Goal: Information Seeking & Learning: Learn about a topic

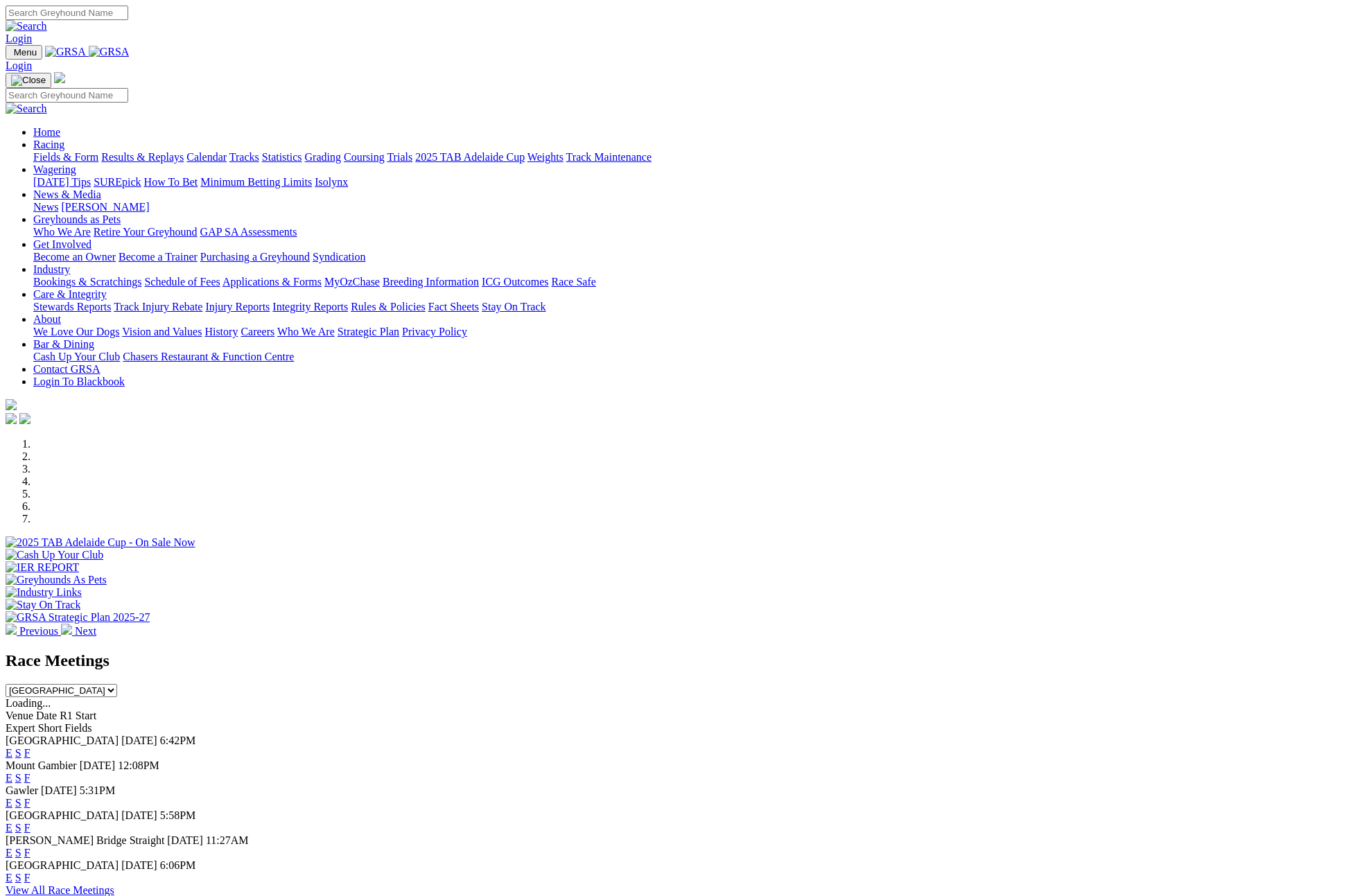
scroll to position [331, 0]
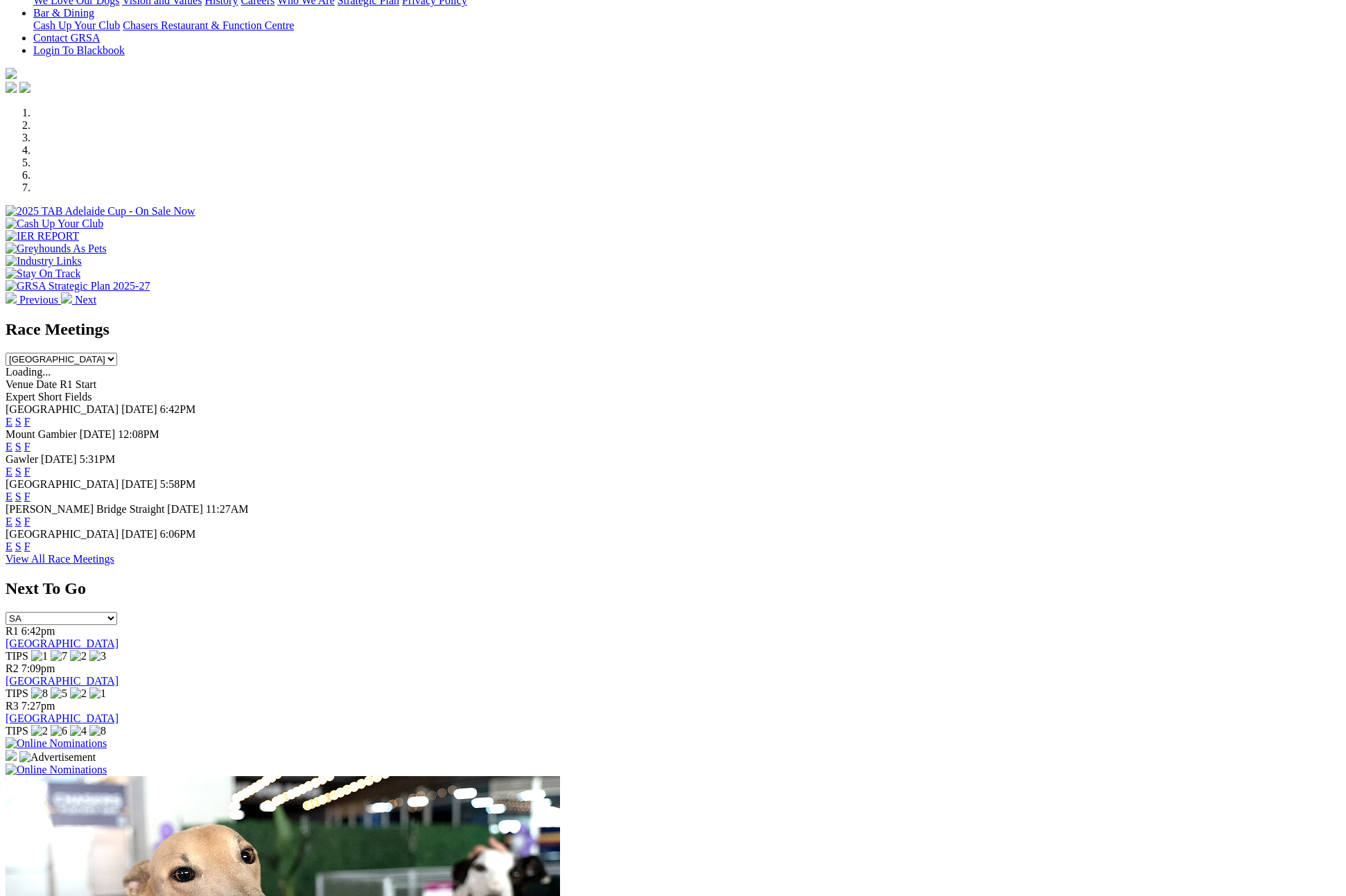
click at [117, 353] on select "South Australia New South Wales Northern Territory Queensland Tasmania Victoria…" at bounding box center [61, 359] width 112 height 13
select select "QLD"
click at [117, 353] on select "South Australia New South Wales Northern Territory Queensland Tasmania Victoria…" at bounding box center [61, 359] width 112 height 13
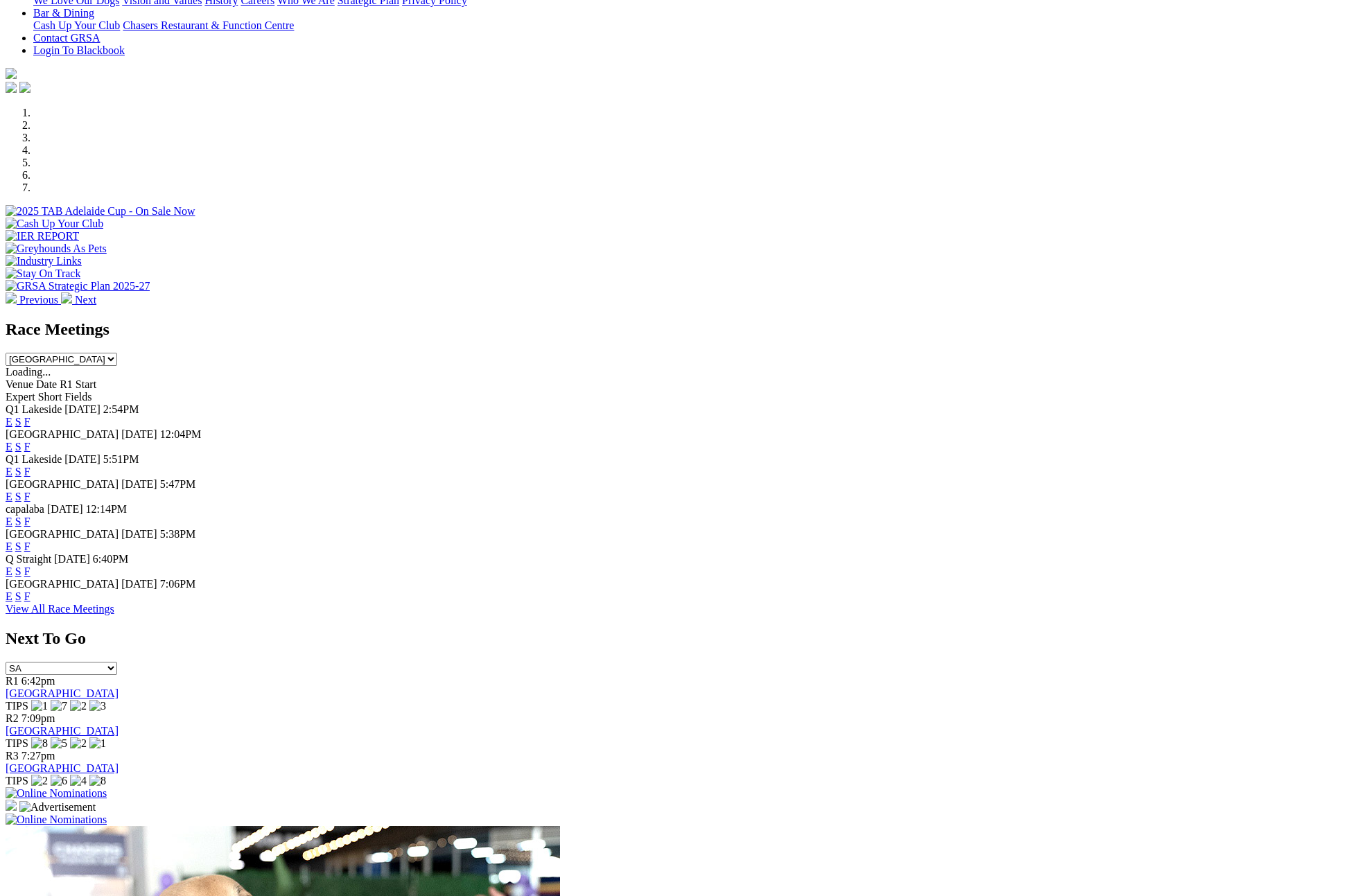
click at [114, 615] on link "View All Race Meetings" at bounding box center [60, 608] width 109 height 12
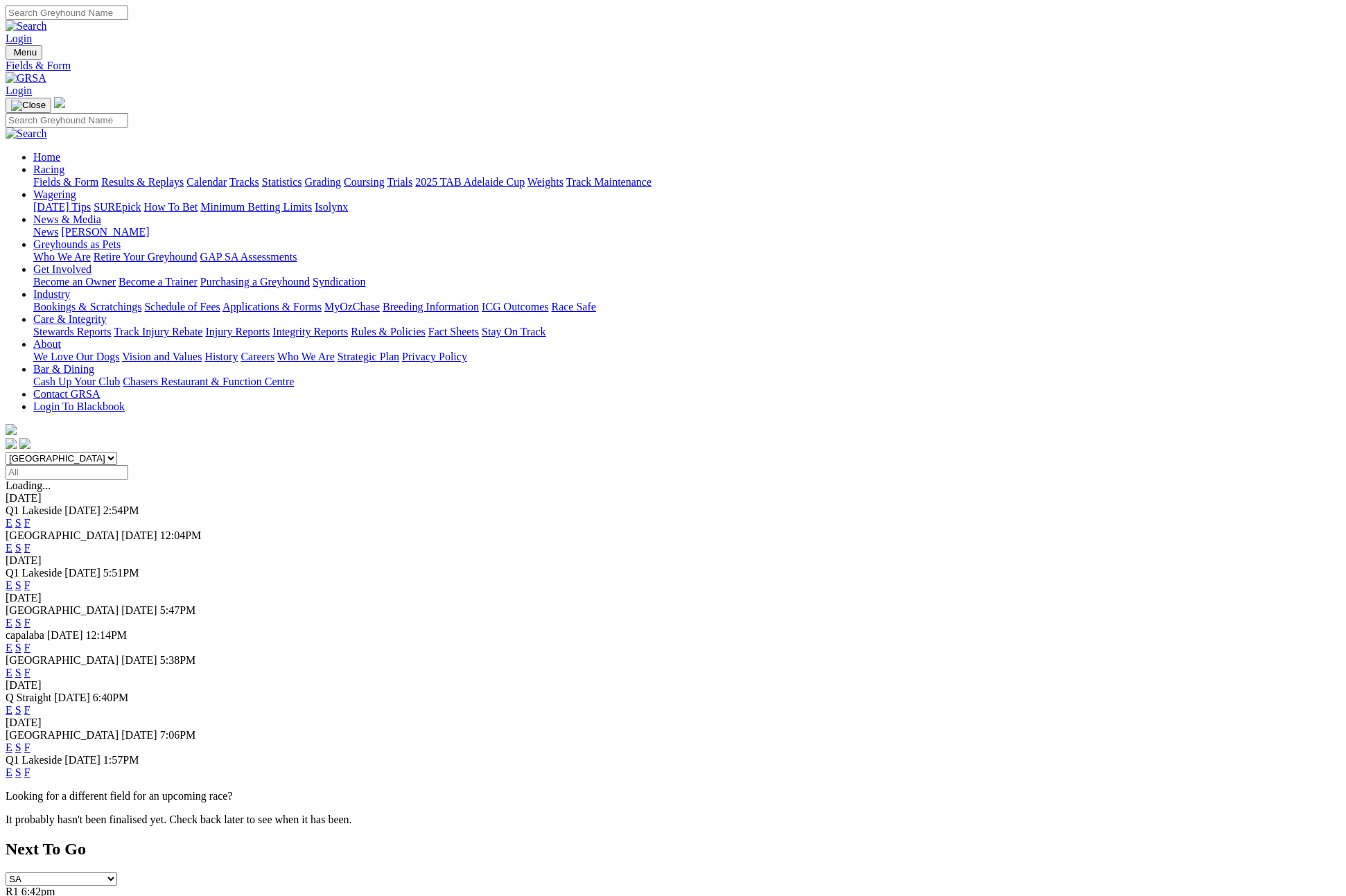
click at [31, 778] on link "F" at bounding box center [27, 772] width 7 height 12
click at [31, 742] on link "F" at bounding box center [27, 747] width 7 height 12
click at [117, 452] on select "South Australia New South Wales Northern Territory Queensland Tasmania Victoria…" at bounding box center [61, 459] width 112 height 13
select select "SA"
click at [117, 452] on select "South Australia New South Wales Northern Territory Queensland Tasmania Victoria…" at bounding box center [61, 459] width 112 height 13
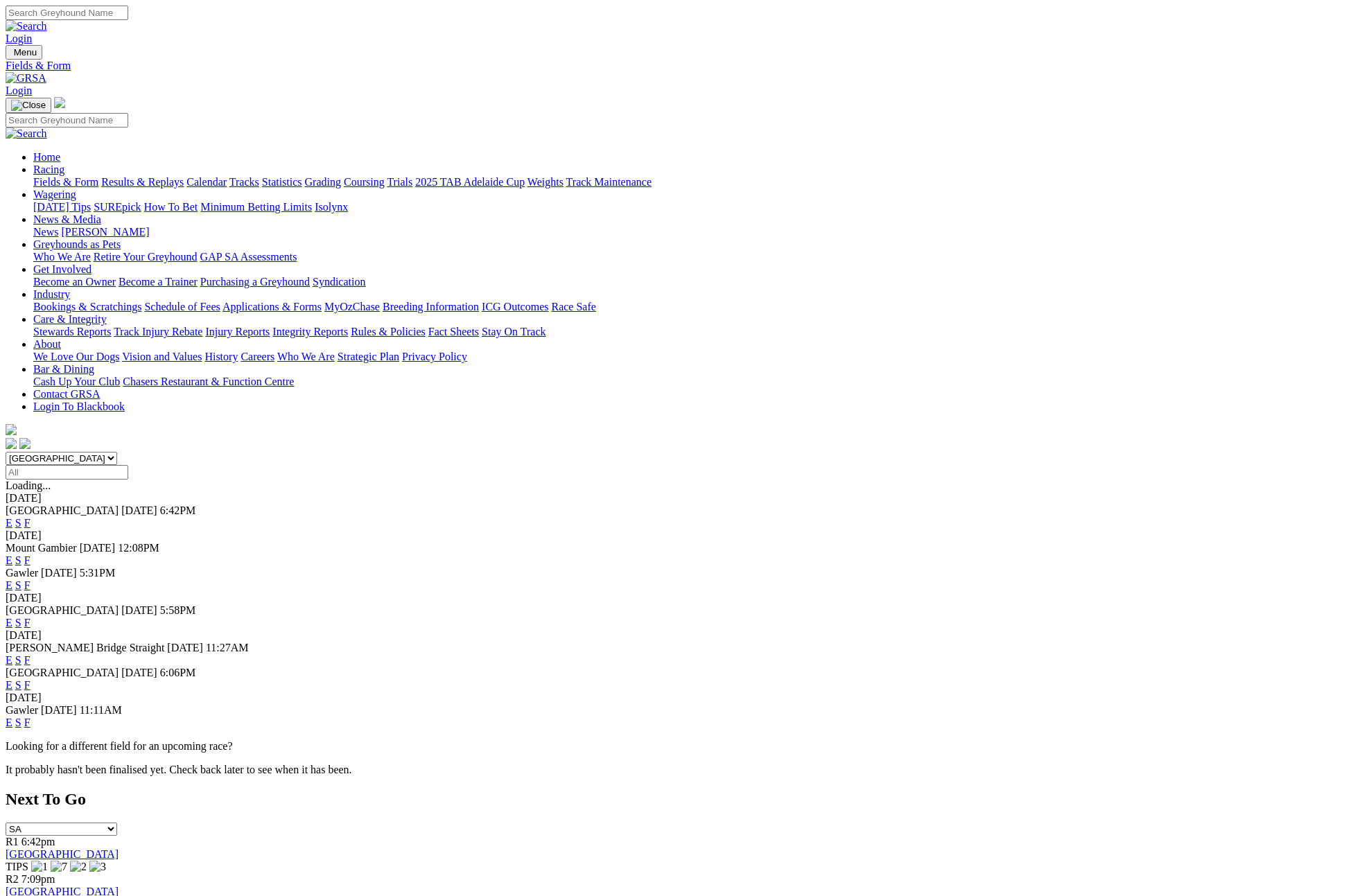
click at [31, 716] on link "F" at bounding box center [27, 722] width 7 height 12
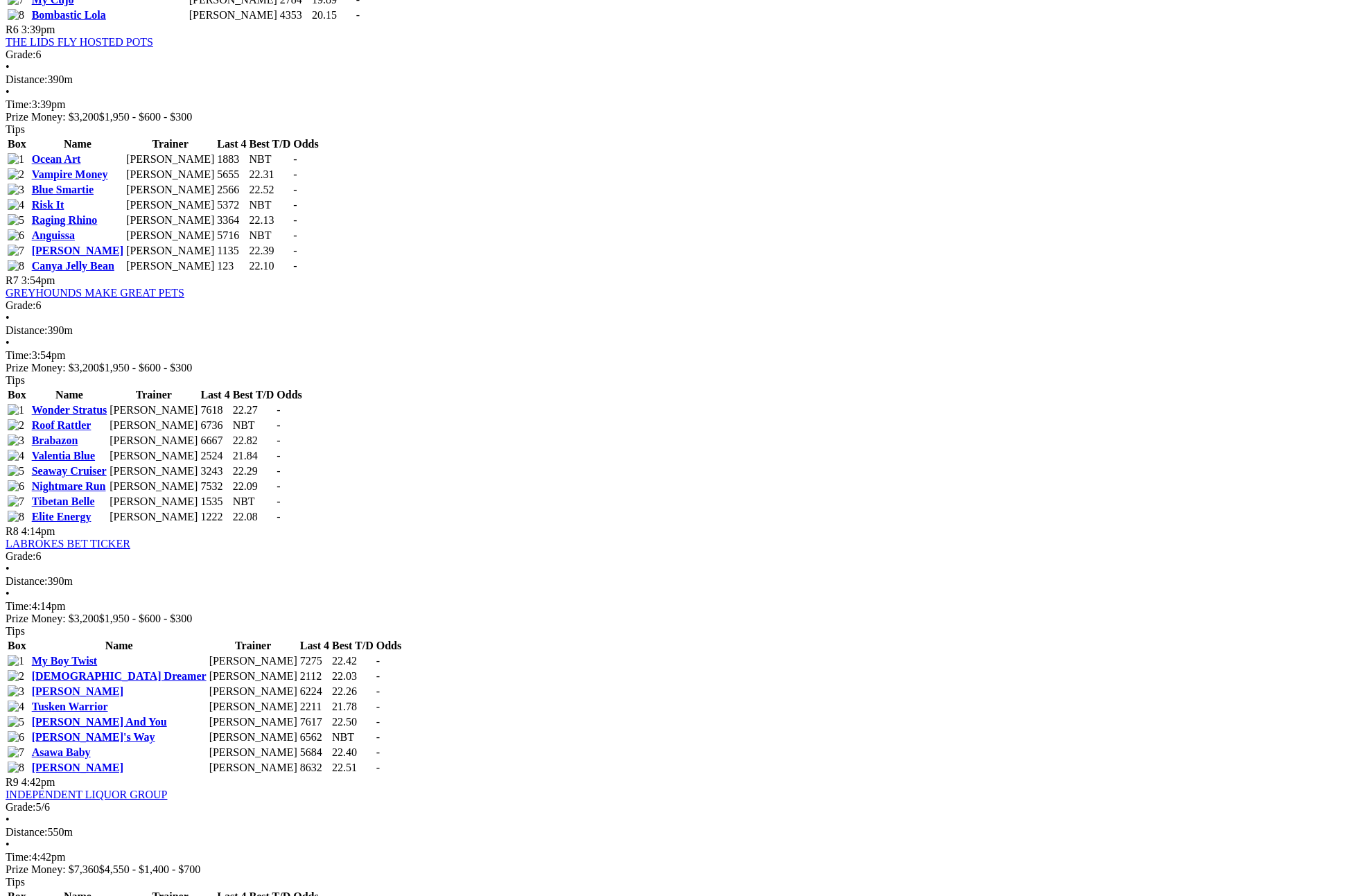
scroll to position [2054, 0]
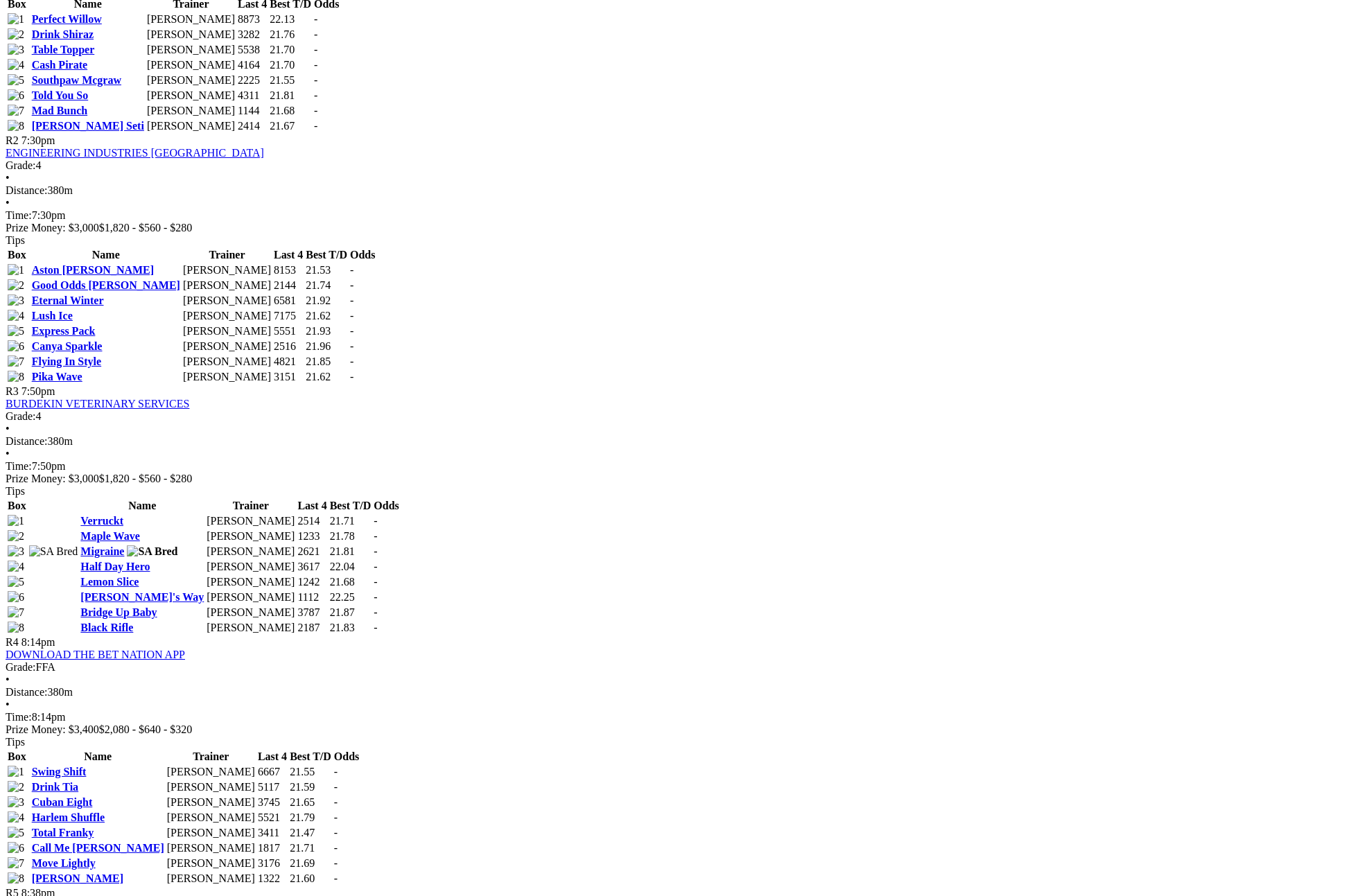
scroll to position [849, 0]
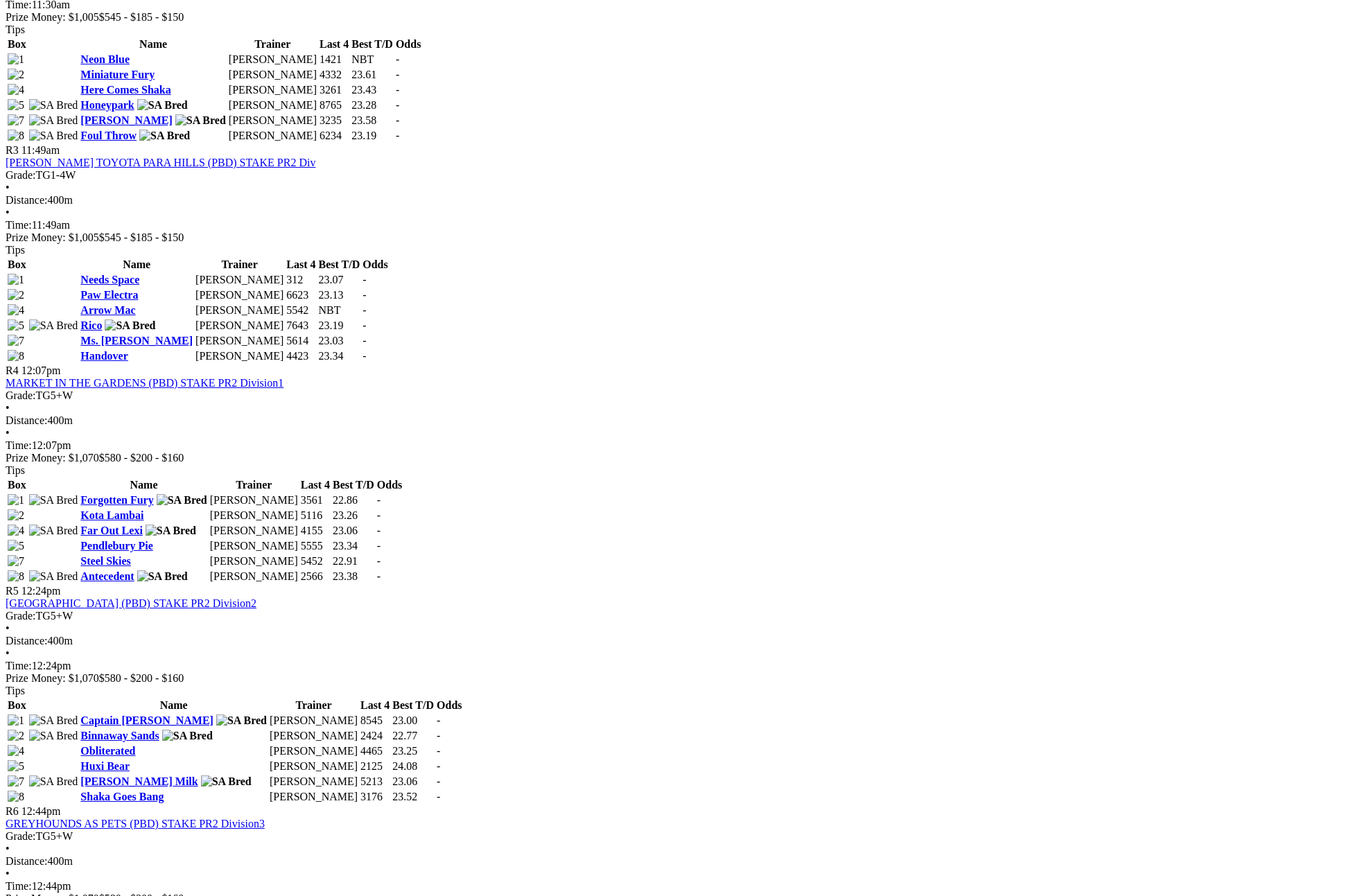
scroll to position [1090, 0]
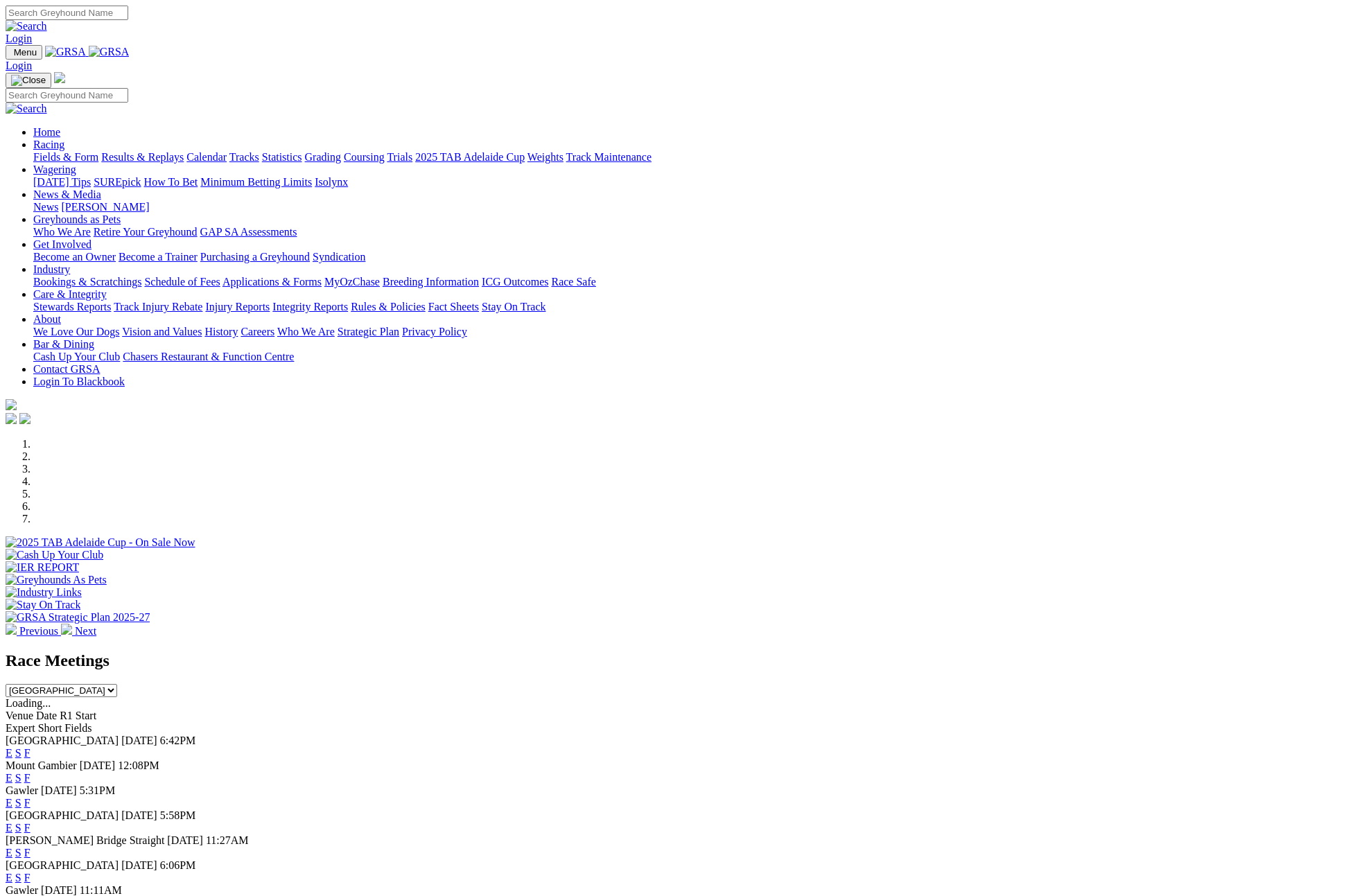
select select "QLD"
